Goal: Task Accomplishment & Management: Manage account settings

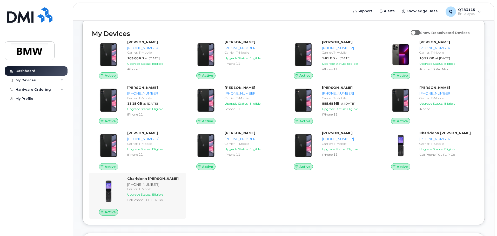
scroll to position [52, 0]
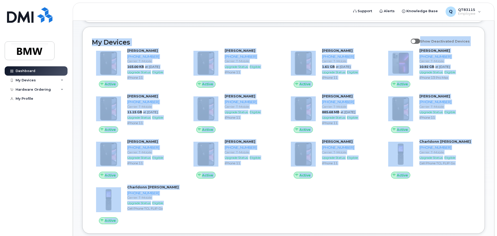
drag, startPoint x: 87, startPoint y: 43, endPoint x: 196, endPoint y: 223, distance: 210.1
click at [196, 223] on div "My Devices Show Deactivated Devices Active Stephen Haloulos 864-279-0003 Carrie…" at bounding box center [283, 130] width 402 height 207
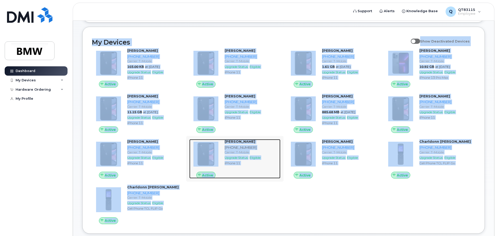
copy div "My Devices Show Deactivated Devices Active Stephen Haloulos 864-279-0003 Carrie…"
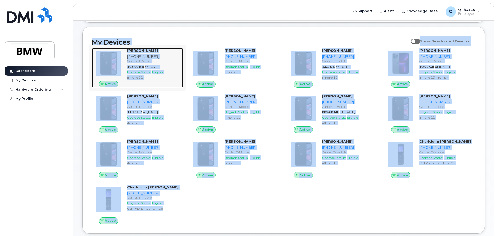
click at [105, 60] on img at bounding box center [108, 63] width 25 height 25
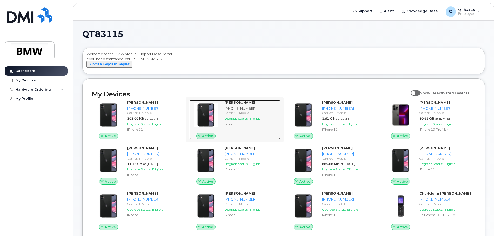
click at [229, 111] on div "[PHONE_NUMBER]" at bounding box center [251, 108] width 54 height 5
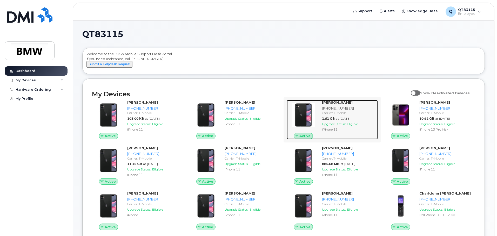
click at [335, 111] on div "[PHONE_NUMBER]" at bounding box center [349, 108] width 54 height 5
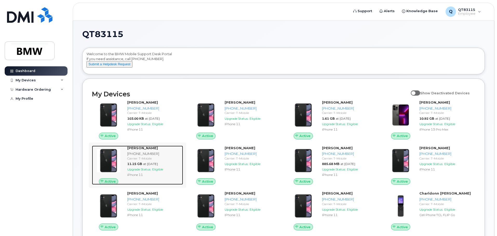
click at [143, 156] on div "[PHONE_NUMBER]" at bounding box center [154, 154] width 54 height 5
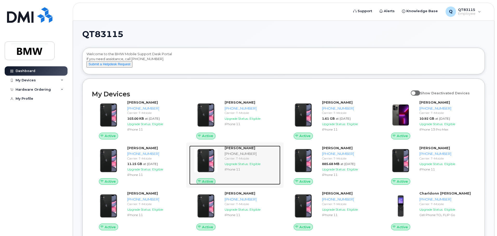
click at [239, 150] on strong "[PERSON_NAME]" at bounding box center [239, 148] width 31 height 4
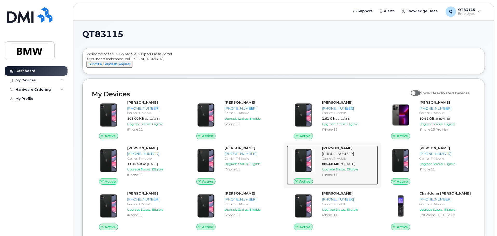
click at [344, 150] on strong "[PERSON_NAME]" at bounding box center [337, 148] width 31 height 4
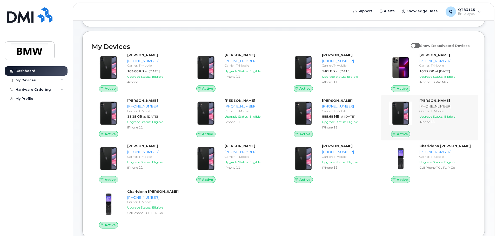
scroll to position [52, 0]
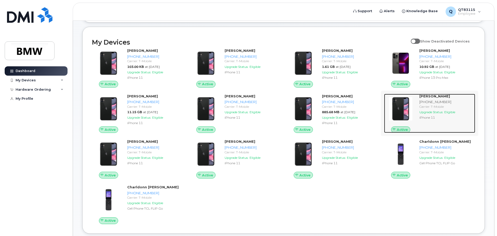
click at [436, 98] on strong "[PERSON_NAME]" at bounding box center [434, 96] width 31 height 4
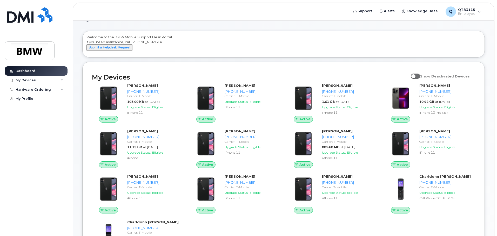
scroll to position [26, 0]
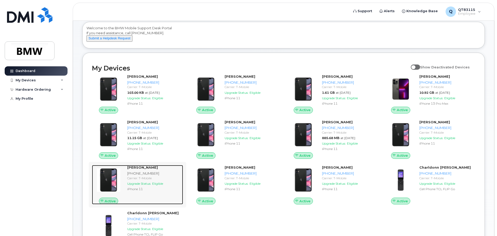
click at [149, 170] on strong "[PERSON_NAME]" at bounding box center [142, 168] width 31 height 4
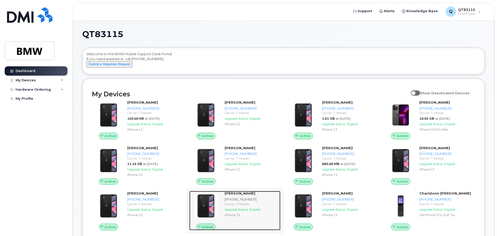
click at [233, 196] on strong "Joe Reynolds" at bounding box center [239, 193] width 31 height 4
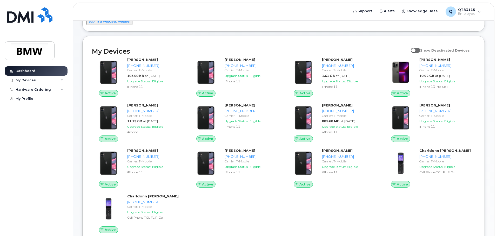
scroll to position [52, 0]
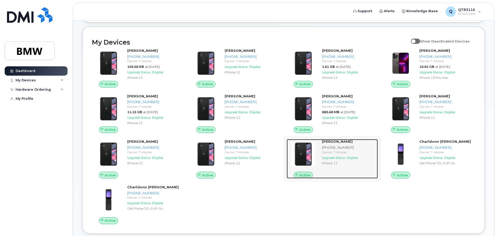
click at [329, 144] on strong "Cameron Calhoun" at bounding box center [337, 142] width 31 height 4
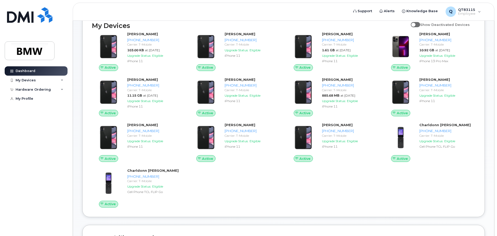
scroll to position [78, 0]
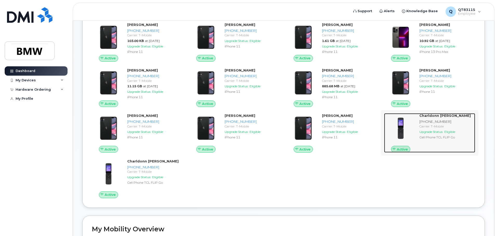
click at [447, 118] on strong "Charldonn [PERSON_NAME]" at bounding box center [444, 116] width 51 height 4
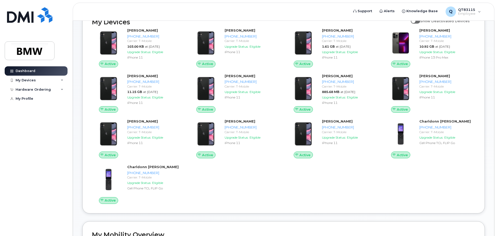
scroll to position [78, 0]
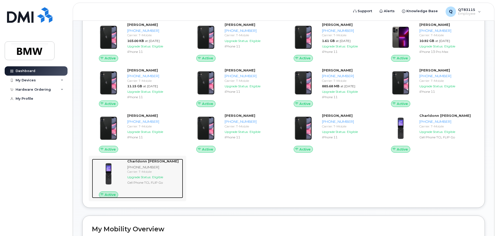
click at [144, 163] on strong "Charldonn [PERSON_NAME]" at bounding box center [152, 161] width 51 height 4
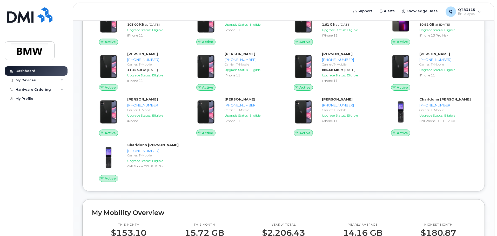
scroll to position [17, 0]
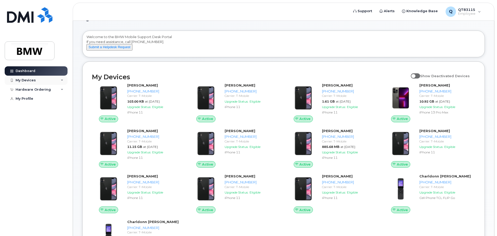
click at [60, 81] on div "My Devices" at bounding box center [36, 80] width 63 height 9
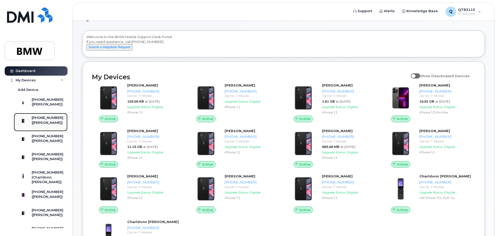
click at [45, 125] on div "([PERSON_NAME])" at bounding box center [48, 123] width 32 height 5
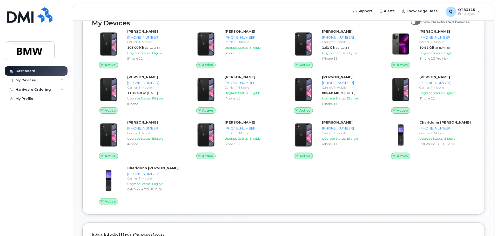
scroll to position [78, 0]
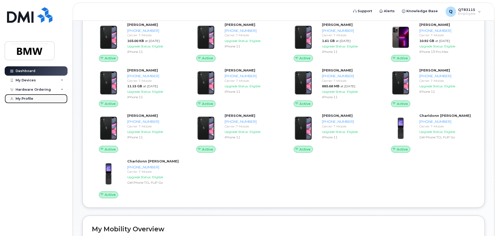
click at [28, 98] on div "My Profile" at bounding box center [25, 99] width 18 height 4
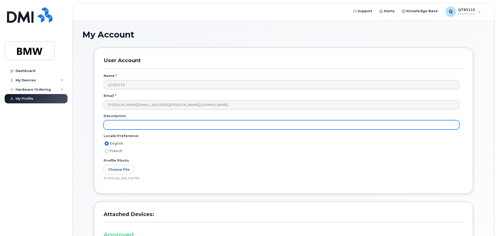
click at [165, 123] on input "text" at bounding box center [281, 124] width 355 height 9
type input "E"
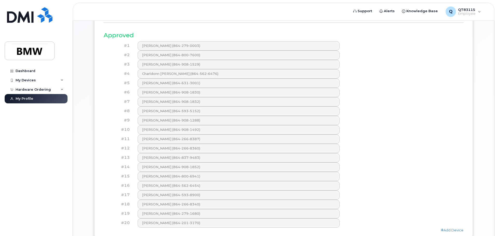
scroll to position [208, 0]
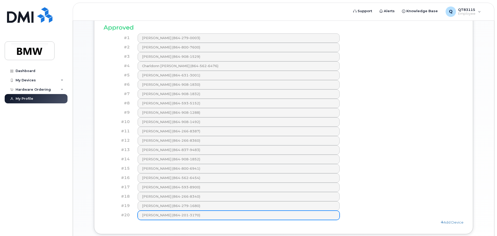
type input "Section Leader Integrator ([GEOGRAPHIC_DATA]-435)"
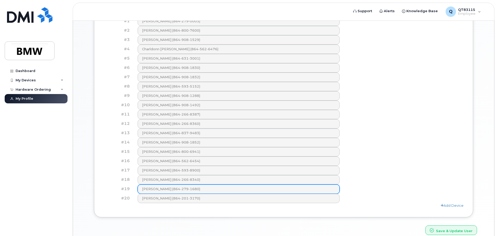
scroll to position [249, 0]
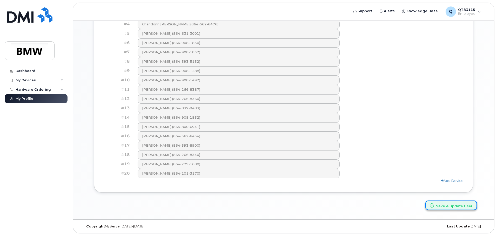
click at [454, 208] on button "Save & Update User" at bounding box center [451, 206] width 52 height 10
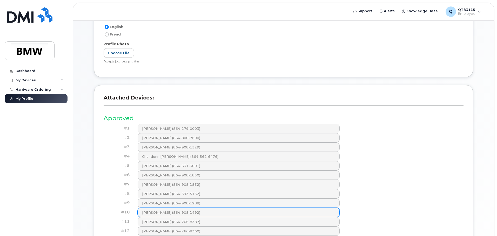
scroll to position [130, 0]
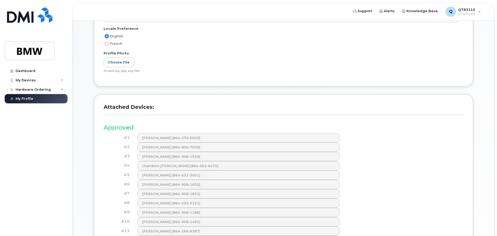
click at [121, 129] on h3 "Approved" at bounding box center [284, 128] width 360 height 6
click at [116, 106] on h3 "Attached Devices:" at bounding box center [284, 109] width 360 height 11
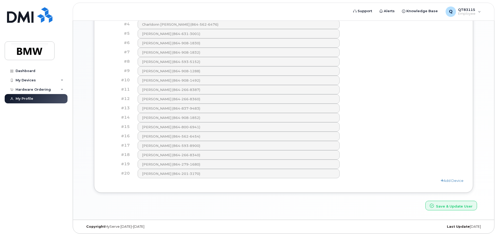
scroll to position [272, 0]
click at [450, 178] on div "Add Device" at bounding box center [284, 180] width 360 height 5
click at [449, 180] on link "Add Device" at bounding box center [451, 181] width 23 height 4
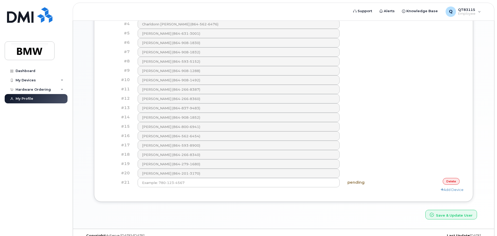
click at [396, 176] on div "#20 Kenneth Cooper (864-201-3170)" at bounding box center [284, 173] width 360 height 9
click at [451, 182] on link "delete" at bounding box center [450, 181] width 17 height 6
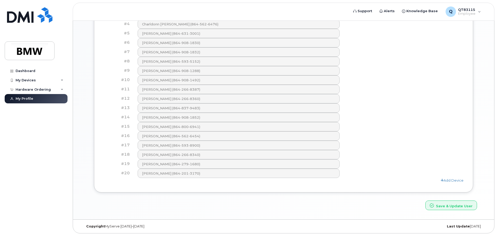
click at [383, 183] on div "Add Device" at bounding box center [284, 180] width 360 height 5
click at [382, 183] on div "Add Device" at bounding box center [284, 180] width 360 height 5
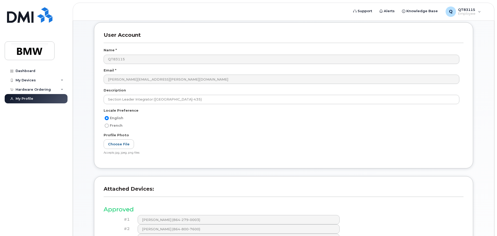
scroll to position [0, 0]
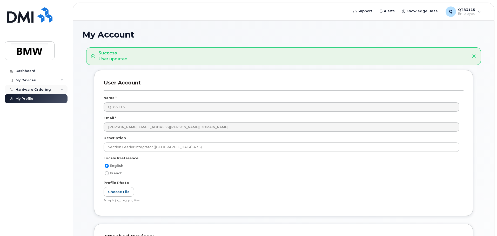
click at [28, 90] on div "Hardware Ordering" at bounding box center [33, 90] width 35 height 4
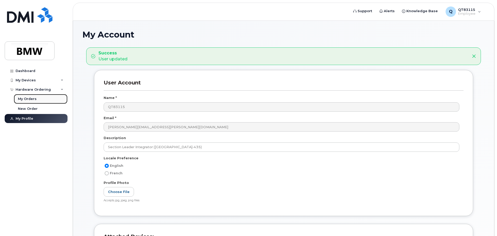
click at [29, 99] on div "My Orders" at bounding box center [27, 99] width 19 height 5
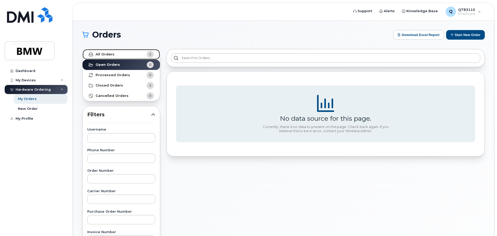
click at [103, 54] on strong "All Orders" at bounding box center [104, 54] width 19 height 4
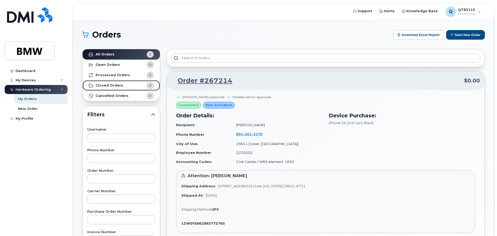
click at [113, 85] on strong "Closed Orders" at bounding box center [109, 86] width 28 height 4
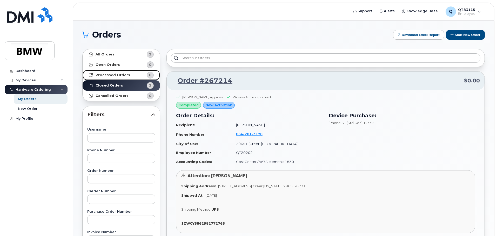
click at [114, 74] on strong "Processed Orders" at bounding box center [112, 75] width 35 height 4
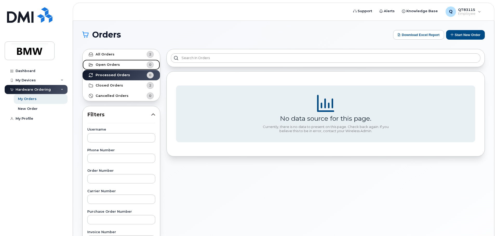
click at [114, 67] on strong "Open Orders" at bounding box center [107, 65] width 24 height 4
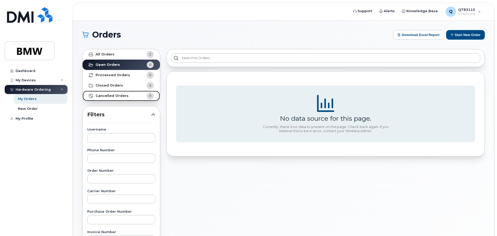
click at [116, 94] on strong "Cancelled Orders" at bounding box center [111, 96] width 33 height 4
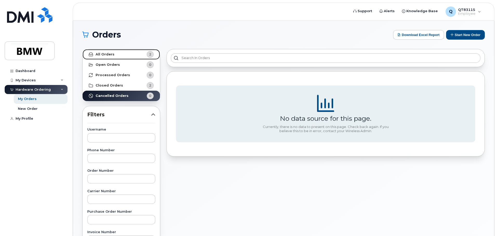
click at [115, 56] on link "All Orders 2" at bounding box center [121, 54] width 77 height 10
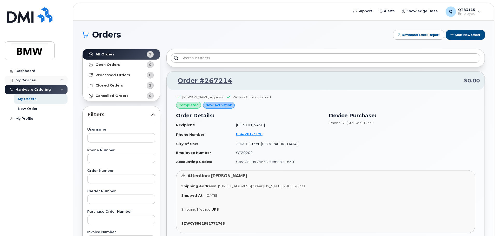
click at [32, 80] on div "My Devices" at bounding box center [26, 80] width 20 height 4
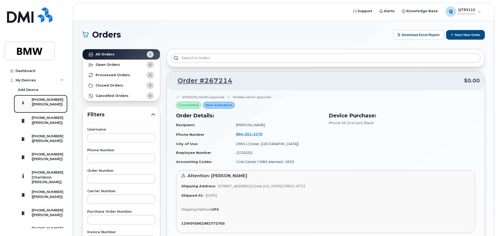
click at [49, 102] on div "([PERSON_NAME])" at bounding box center [48, 104] width 32 height 5
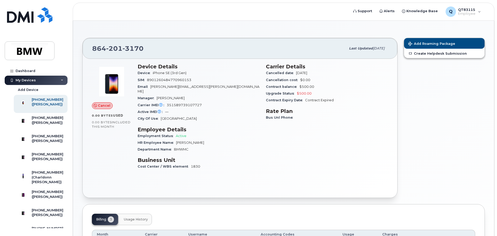
click at [104, 107] on span "Cancel" at bounding box center [104, 105] width 12 height 5
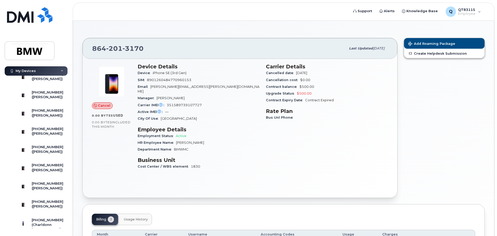
scroll to position [182, 0]
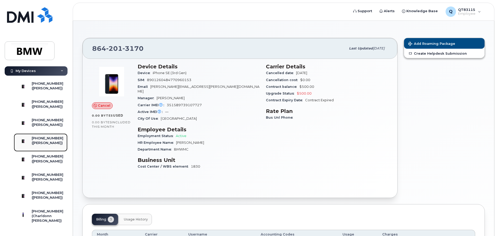
click at [47, 146] on div "([PERSON_NAME])" at bounding box center [48, 143] width 32 height 5
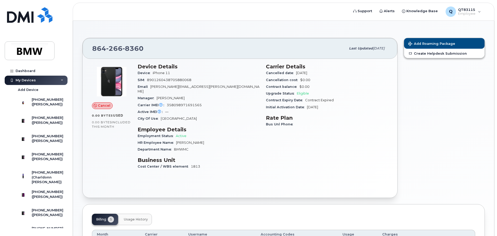
click at [103, 106] on span "Cancel" at bounding box center [104, 105] width 12 height 5
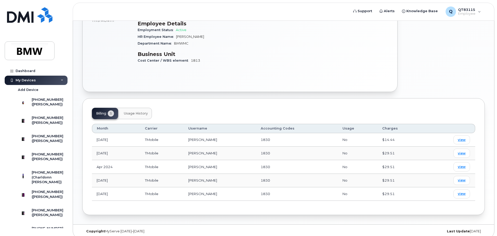
scroll to position [106, 0]
click at [145, 112] on button "Usage History" at bounding box center [136, 113] width 32 height 11
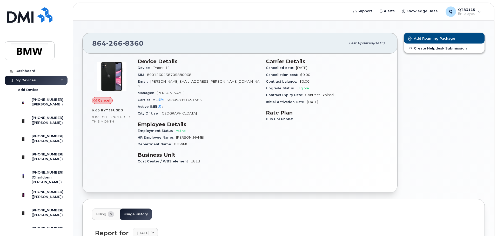
scroll to position [0, 0]
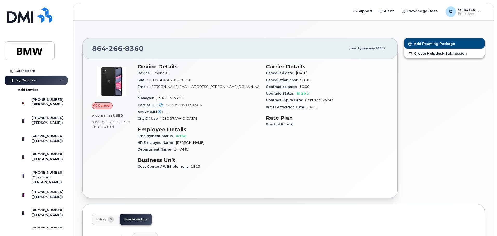
click at [99, 107] on span "Cancel" at bounding box center [104, 105] width 12 height 5
click at [25, 73] on link "Dashboard" at bounding box center [36, 70] width 63 height 9
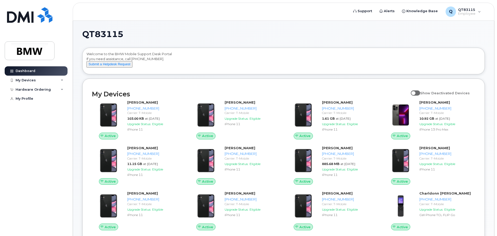
click at [420, 96] on span at bounding box center [414, 93] width 9 height 5
click at [415, 92] on input "Show Deactivated Devices" at bounding box center [412, 90] width 4 height 4
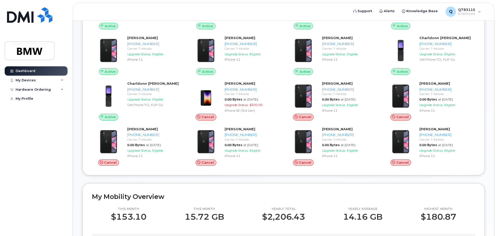
scroll to position [52, 0]
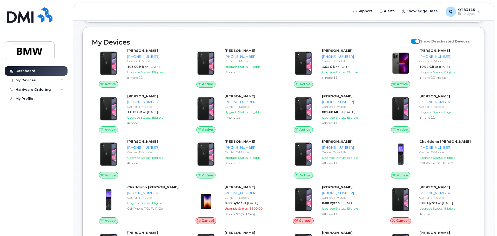
click at [414, 44] on span at bounding box center [414, 41] width 9 height 5
click at [414, 40] on input "Show Deactivated Devices" at bounding box center [412, 38] width 4 height 4
checkbox input "false"
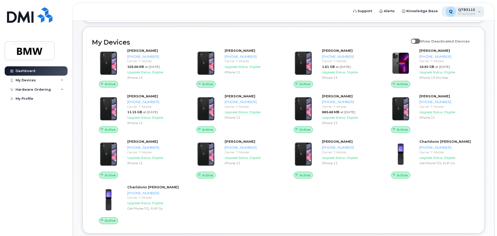
click at [480, 13] on div "Q QT83115 Employee" at bounding box center [463, 11] width 43 height 10
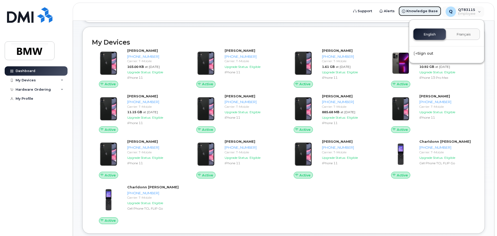
click at [418, 12] on span "Knowledge Base" at bounding box center [421, 11] width 31 height 5
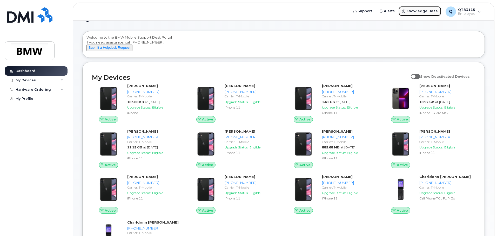
scroll to position [26, 0]
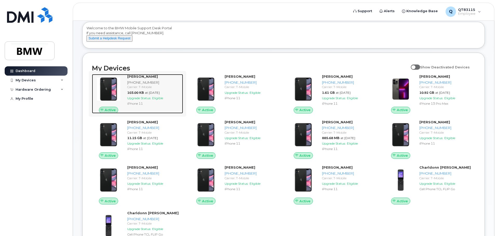
click at [145, 89] on div "Carrier: T-Mobile" at bounding box center [154, 87] width 54 height 4
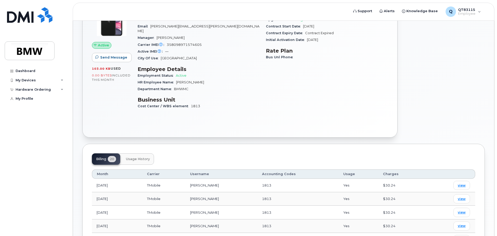
scroll to position [52, 0]
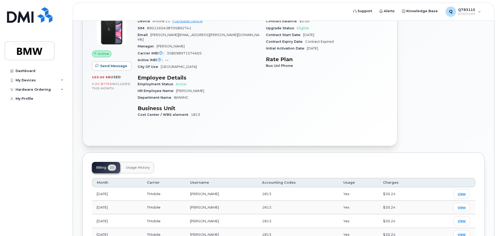
click at [151, 163] on button "Usage History" at bounding box center [138, 167] width 32 height 11
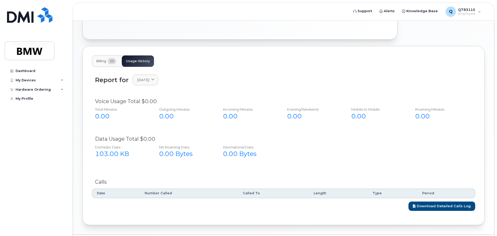
scroll to position [169, 0]
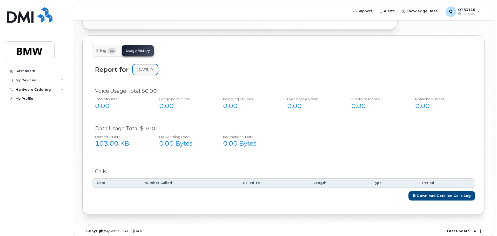
click at [154, 68] on icon at bounding box center [152, 69] width 3 height 3
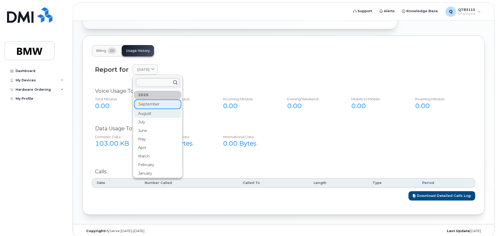
click at [158, 109] on div "August" at bounding box center [157, 113] width 47 height 9
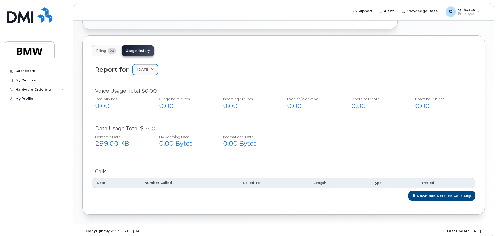
click at [155, 67] on span at bounding box center [152, 69] width 5 height 5
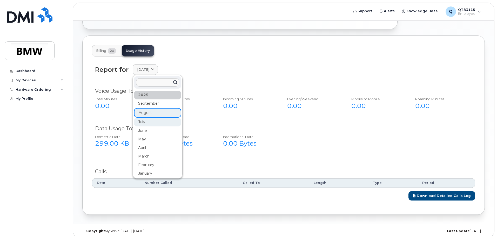
click at [152, 119] on div "July" at bounding box center [157, 122] width 47 height 9
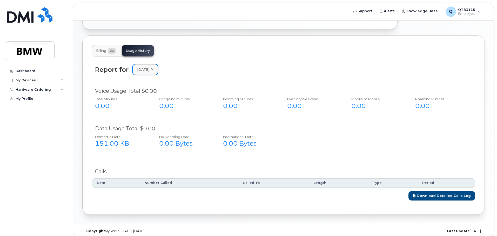
click at [154, 68] on icon at bounding box center [152, 69] width 3 height 3
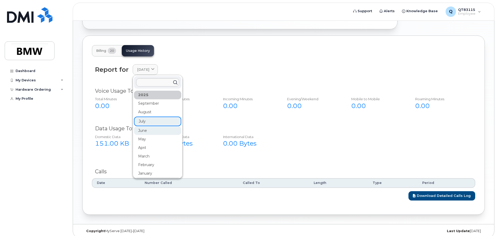
click at [153, 127] on div "June" at bounding box center [157, 131] width 47 height 9
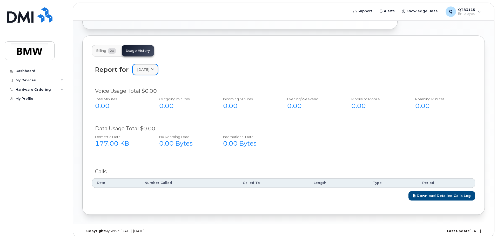
click at [156, 64] on link "June 2025" at bounding box center [145, 69] width 25 height 11
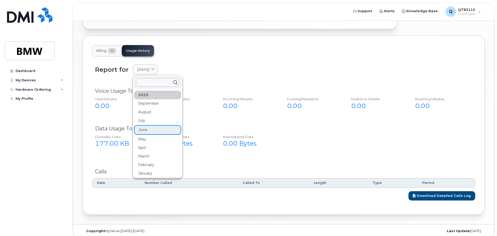
click at [159, 91] on div "2025" at bounding box center [157, 95] width 47 height 9
click at [146, 91] on div "2025" at bounding box center [157, 95] width 47 height 9
click at [148, 101] on div "September" at bounding box center [157, 103] width 47 height 9
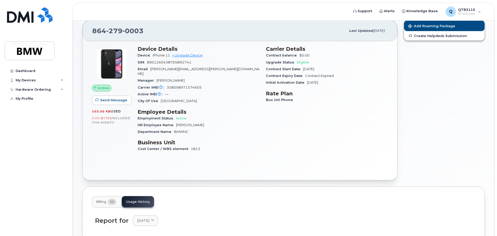
scroll to position [0, 0]
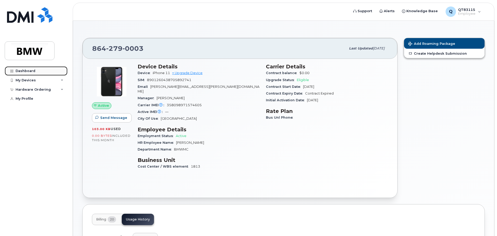
click at [22, 69] on link "Dashboard" at bounding box center [36, 70] width 63 height 9
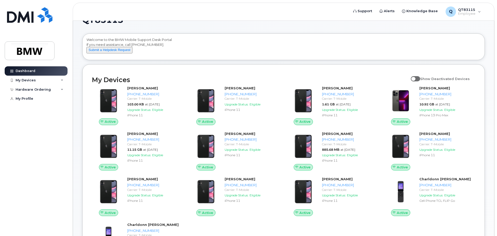
scroll to position [26, 0]
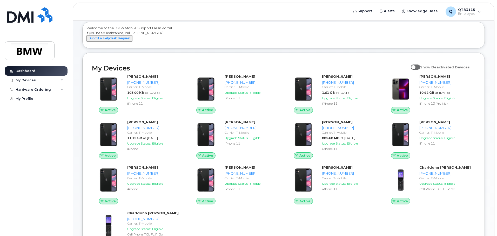
click at [420, 70] on span at bounding box center [414, 67] width 9 height 5
click at [415, 66] on input "Show Deactivated Devices" at bounding box center [412, 64] width 4 height 4
checkbox input "true"
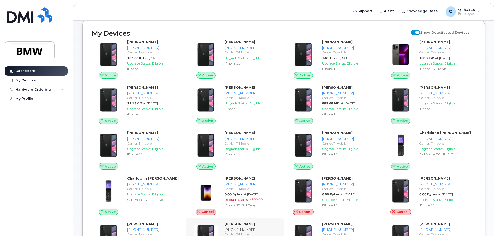
scroll to position [130, 0]
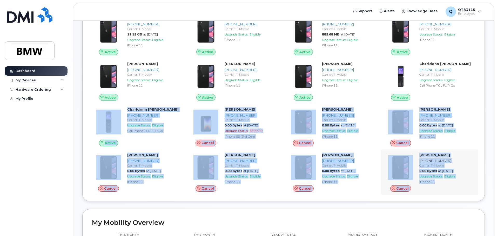
drag, startPoint x: 86, startPoint y: 127, endPoint x: 467, endPoint y: 195, distance: 387.1
click at [467, 195] on div "My Devices Show Deactivated Devices Active [PERSON_NAME] [PHONE_NUMBER] Carrier…" at bounding box center [283, 75] width 402 height 253
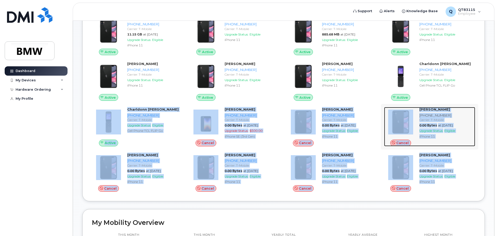
copy div "Active Charldonn [PERSON_NAME] [PHONE_NUMBER] Carrier: T-Mobile Upgrade Status:…"
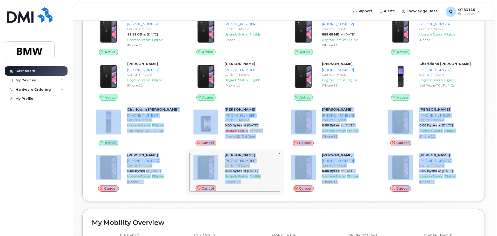
click at [209, 165] on img at bounding box center [205, 167] width 25 height 25
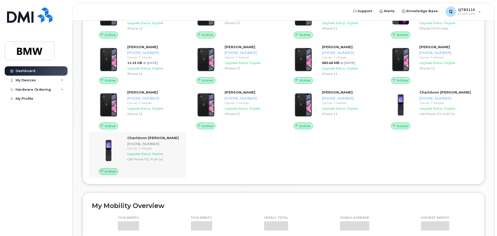
scroll to position [52, 0]
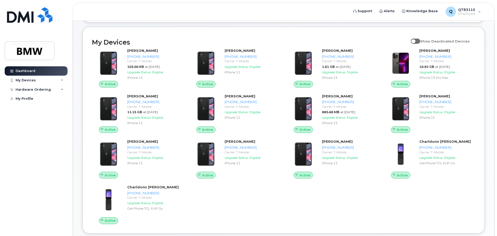
click at [420, 44] on span at bounding box center [414, 41] width 9 height 5
click at [415, 40] on input "Show Deactivated Devices" at bounding box center [412, 38] width 4 height 4
checkbox input "true"
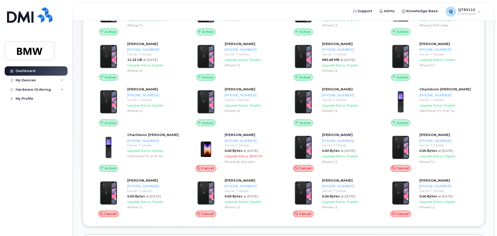
scroll to position [104, 0]
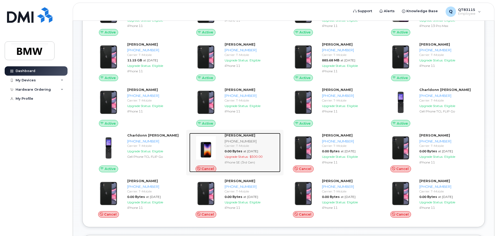
click at [233, 138] on div "Kenneth Cooper" at bounding box center [251, 135] width 54 height 5
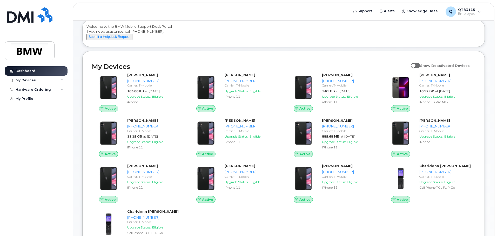
scroll to position [26, 0]
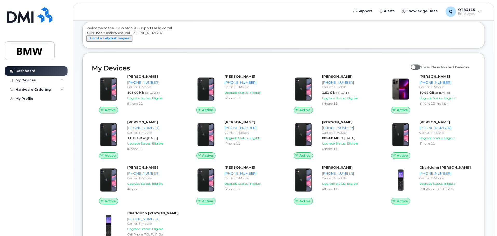
click at [422, 69] on label "Show Deactivated Devices" at bounding box center [439, 67] width 59 height 10
click at [415, 66] on input "Show Deactivated Devices" at bounding box center [412, 64] width 4 height 4
checkbox input "true"
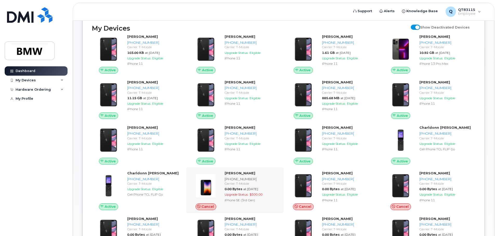
scroll to position [104, 0]
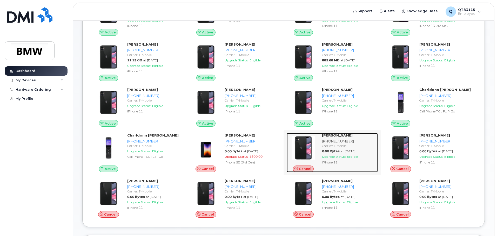
click at [328, 138] on strong "[PERSON_NAME]" at bounding box center [337, 135] width 31 height 4
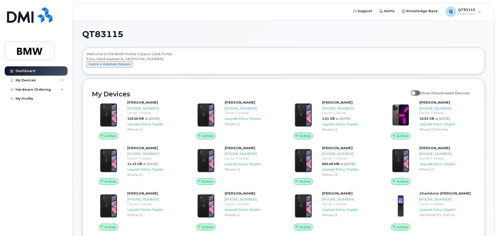
click at [420, 96] on span at bounding box center [414, 93] width 9 height 5
click at [415, 92] on input "Show Deactivated Devices" at bounding box center [412, 90] width 4 height 4
checkbox input "true"
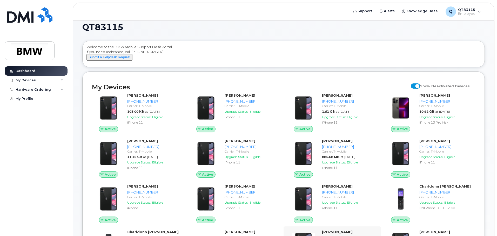
scroll to position [104, 0]
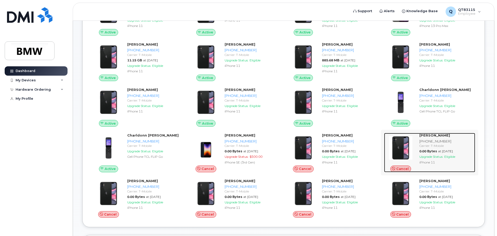
click at [425, 144] on div "[PHONE_NUMBER]" at bounding box center [446, 141] width 54 height 5
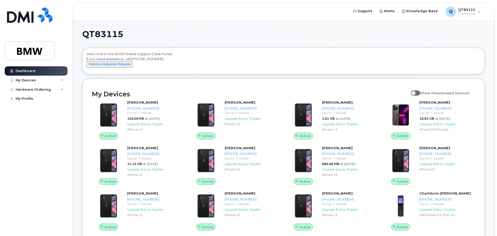
click at [420, 96] on span at bounding box center [414, 93] width 9 height 5
click at [415, 92] on input "Show Deactivated Devices" at bounding box center [412, 90] width 4 height 4
checkbox input "true"
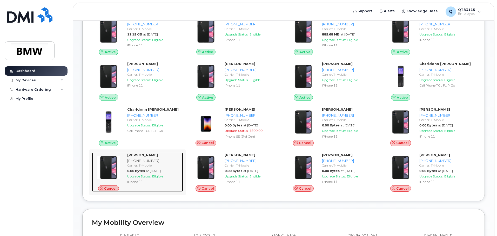
click at [148, 157] on strong "[PERSON_NAME]" at bounding box center [142, 155] width 31 height 4
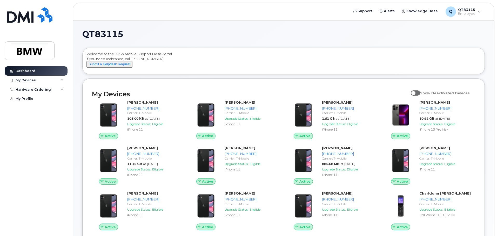
click at [420, 96] on span at bounding box center [414, 93] width 9 height 5
click at [415, 92] on input "Show Deactivated Devices" at bounding box center [412, 90] width 4 height 4
checkbox input "true"
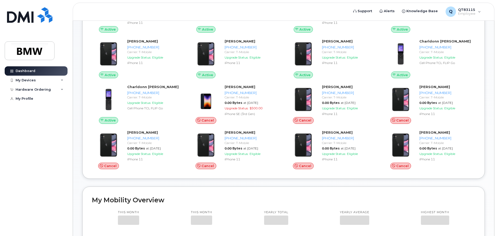
scroll to position [182, 0]
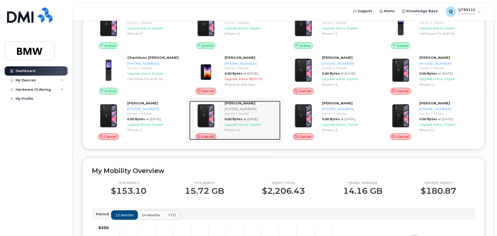
click at [235, 106] on div "[PERSON_NAME]" at bounding box center [251, 103] width 54 height 5
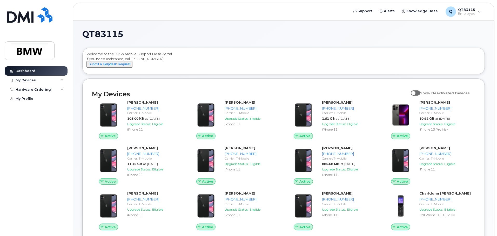
click at [420, 96] on span at bounding box center [414, 93] width 9 height 5
click at [415, 92] on input "Show Deactivated Devices" at bounding box center [412, 90] width 4 height 4
checkbox input "true"
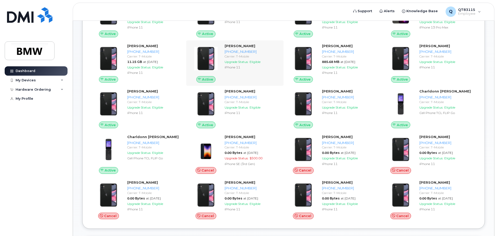
scroll to position [104, 0]
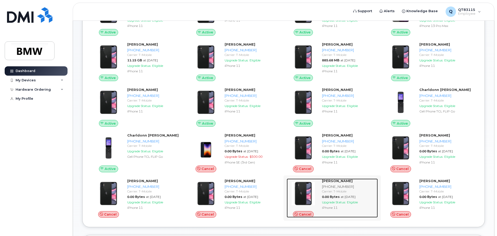
click at [325, 188] on div "Stephen Haloulos 864-266-8340 Carrier: T-Mobile 0.00 Bytes at Jun 01, 2024 Upgr…" at bounding box center [349, 198] width 58 height 39
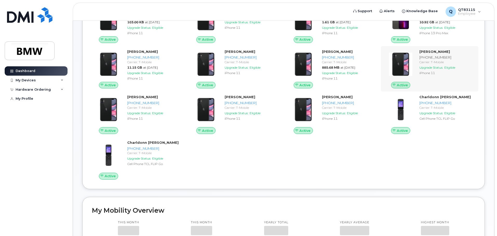
scroll to position [52, 0]
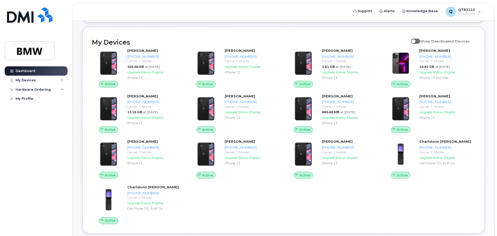
click at [420, 44] on span at bounding box center [414, 41] width 9 height 5
click at [415, 40] on input "Show Deactivated Devices" at bounding box center [412, 38] width 4 height 4
checkbox input "true"
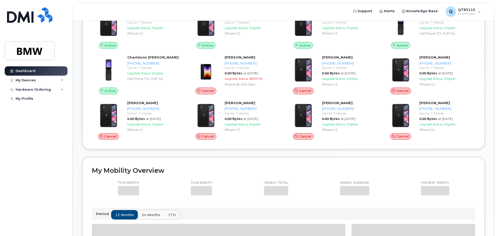
scroll to position [208, 0]
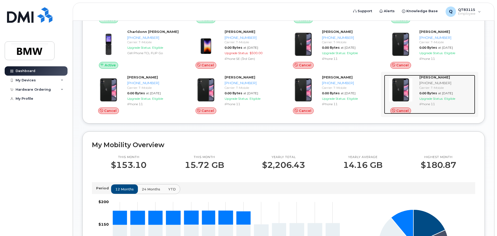
click at [406, 93] on img at bounding box center [400, 90] width 25 height 25
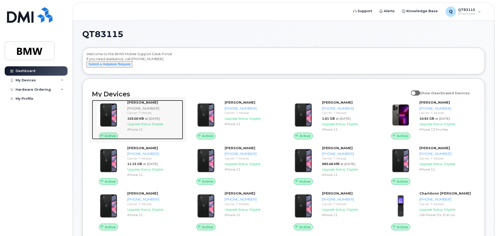
click at [142, 111] on div "[PHONE_NUMBER]" at bounding box center [154, 108] width 54 height 5
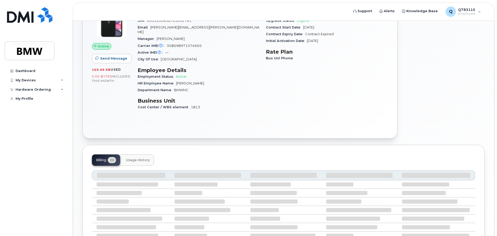
scroll to position [99, 0]
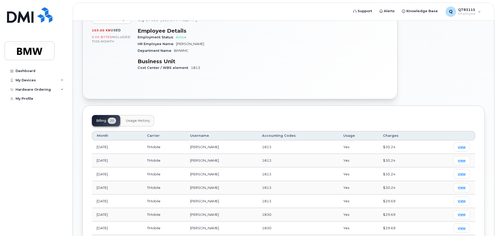
click at [138, 119] on span "Usage History" at bounding box center [138, 121] width 24 height 4
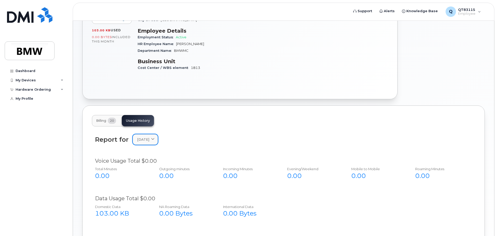
click at [149, 137] on span "September 2025" at bounding box center [143, 139] width 12 height 5
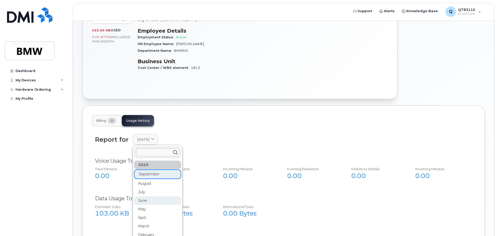
click at [160, 197] on div "June" at bounding box center [157, 201] width 47 height 9
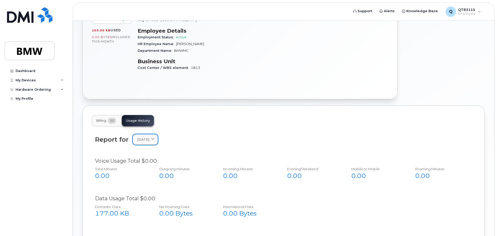
click at [154, 138] on icon at bounding box center [152, 139] width 3 height 3
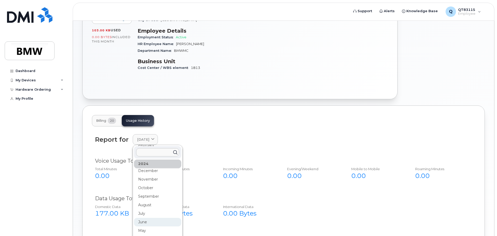
scroll to position [78, 0]
click at [159, 196] on div "October" at bounding box center [157, 200] width 47 height 9
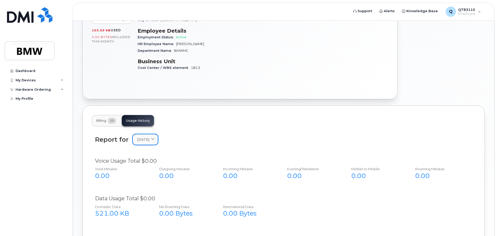
click at [158, 138] on link "October 2024" at bounding box center [145, 139] width 25 height 11
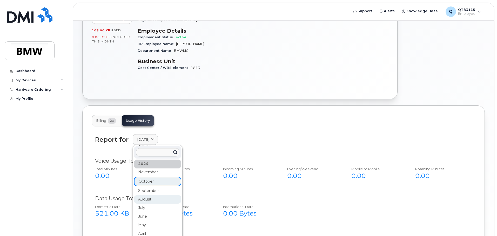
scroll to position [104, 0]
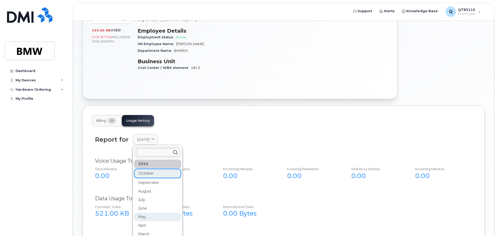
click at [162, 213] on div "May" at bounding box center [157, 217] width 47 height 9
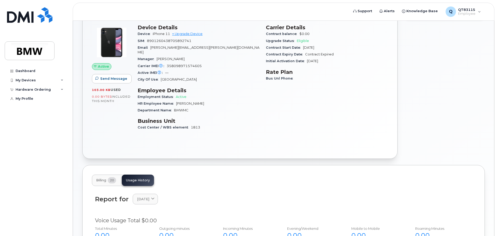
scroll to position [0, 0]
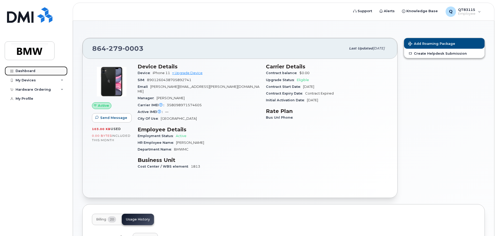
click at [34, 72] on div "Dashboard" at bounding box center [26, 71] width 20 height 4
